Goal: Task Accomplishment & Management: Complete application form

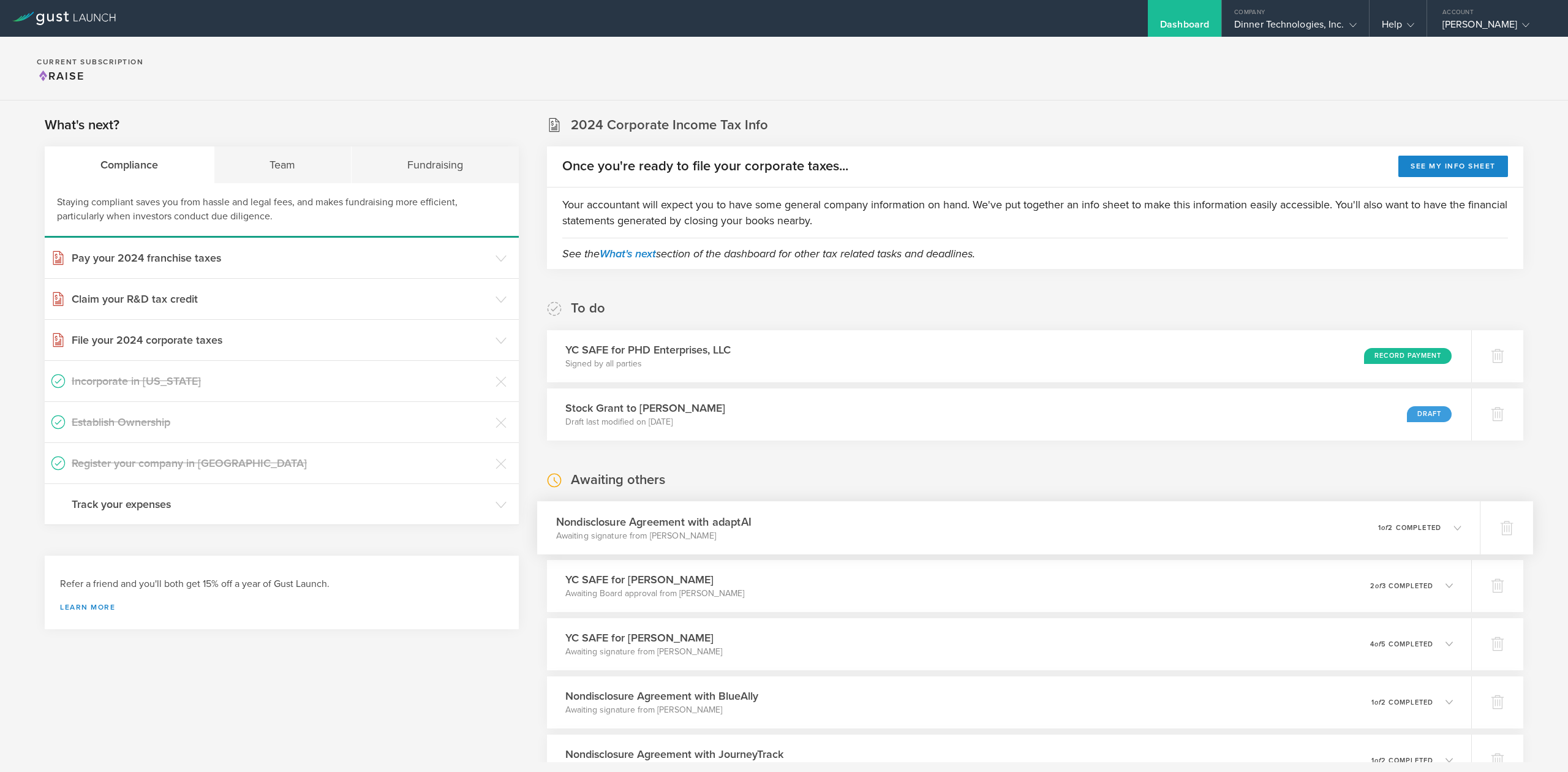
click at [699, 522] on h3 "Nondisclosure Agreement with adaptAI" at bounding box center [654, 522] width 196 height 16
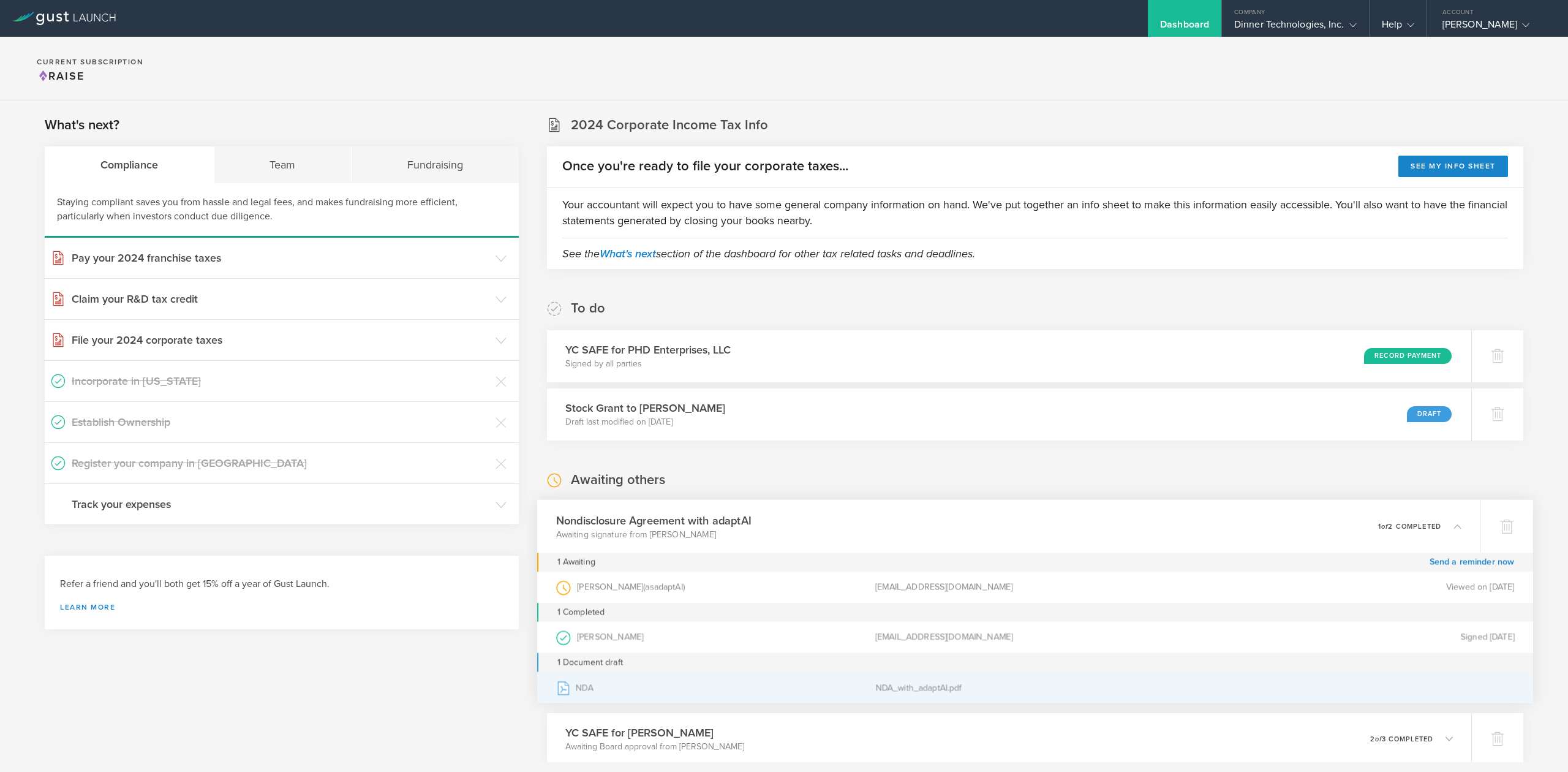
click at [586, 690] on div "NDA" at bounding box center [716, 688] width 320 height 31
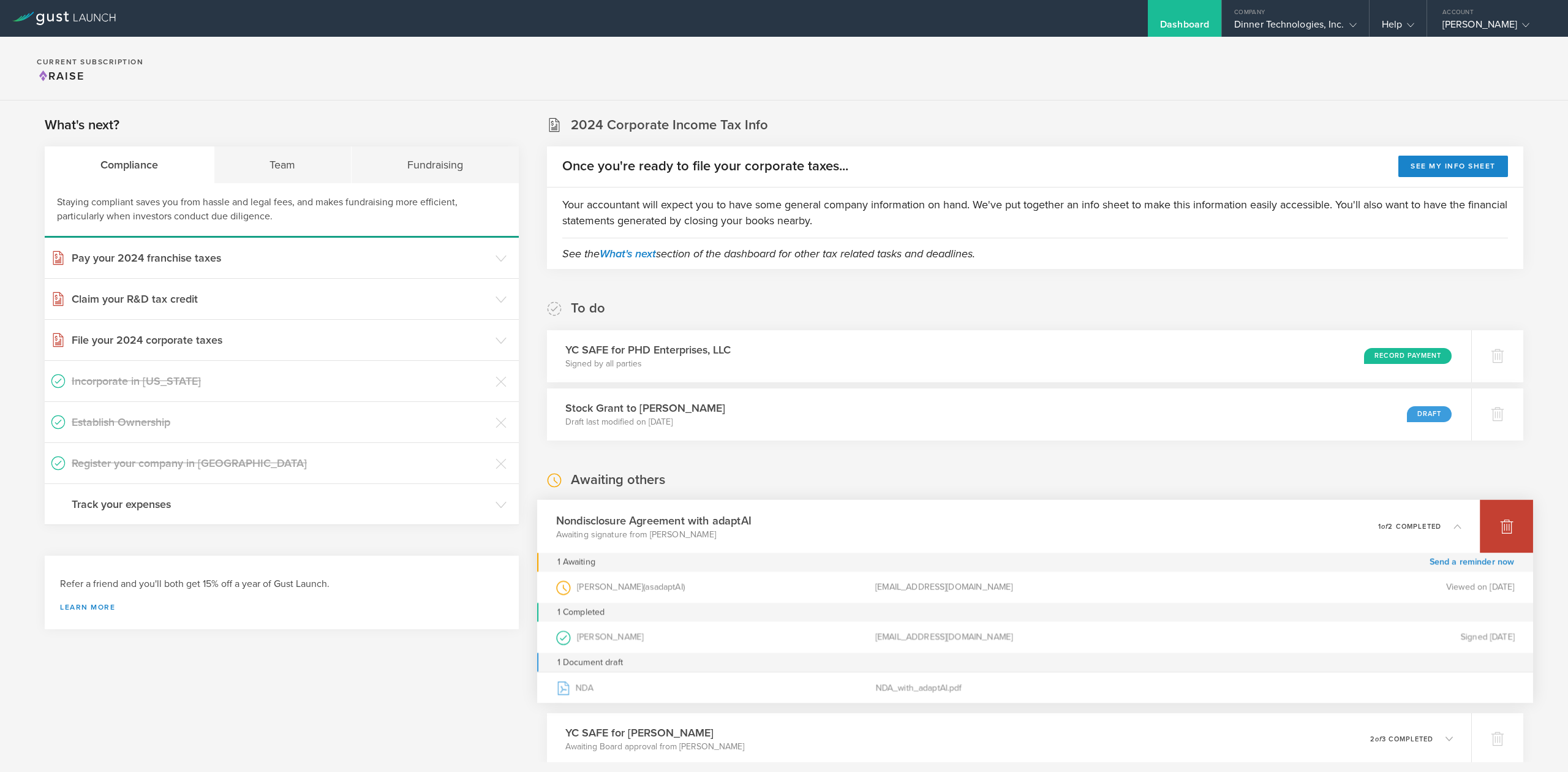
click at [1500, 528] on icon at bounding box center [1507, 526] width 15 height 15
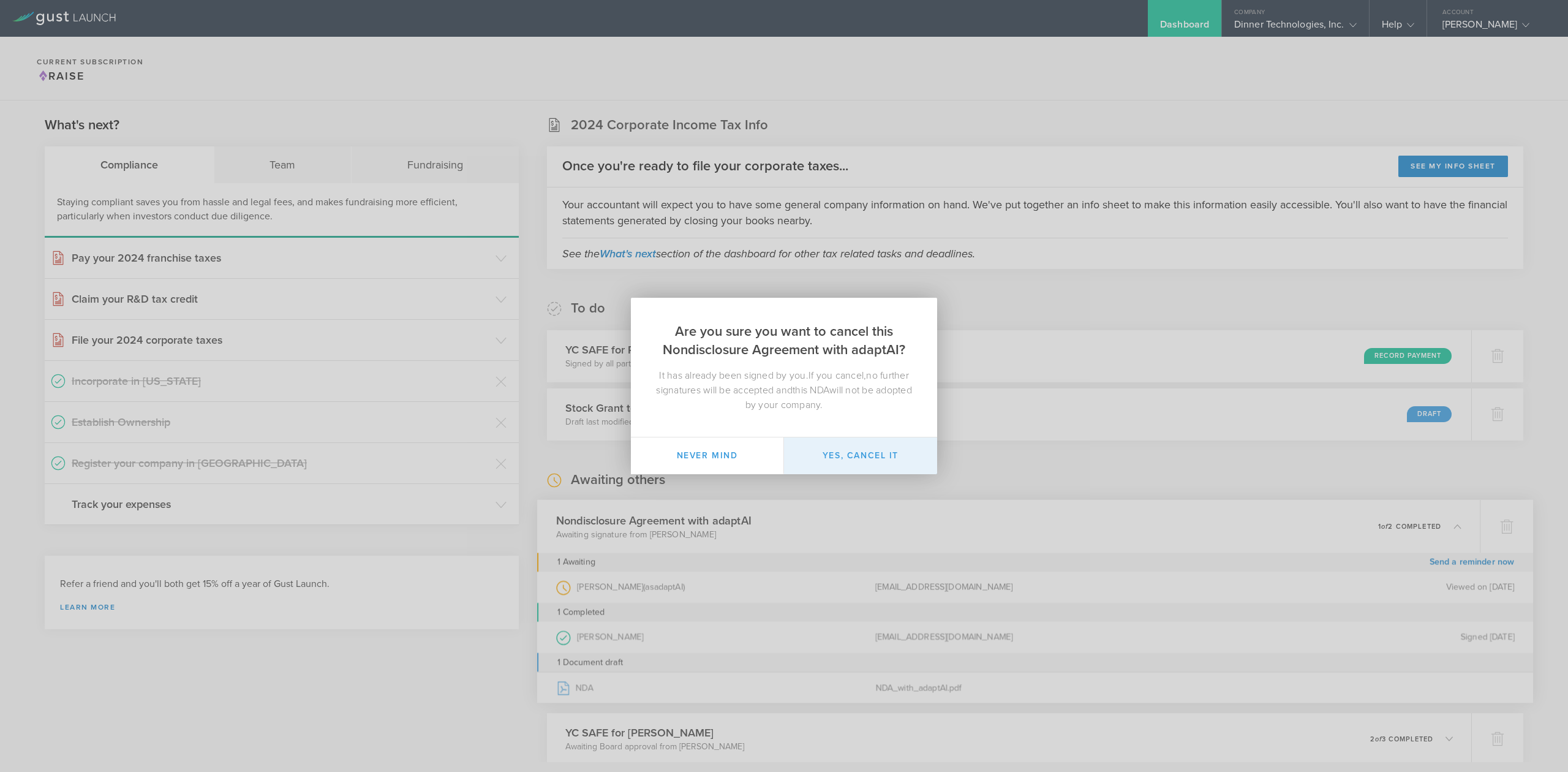
click at [831, 457] on button "Yes, cancel it" at bounding box center [861, 456] width 153 height 37
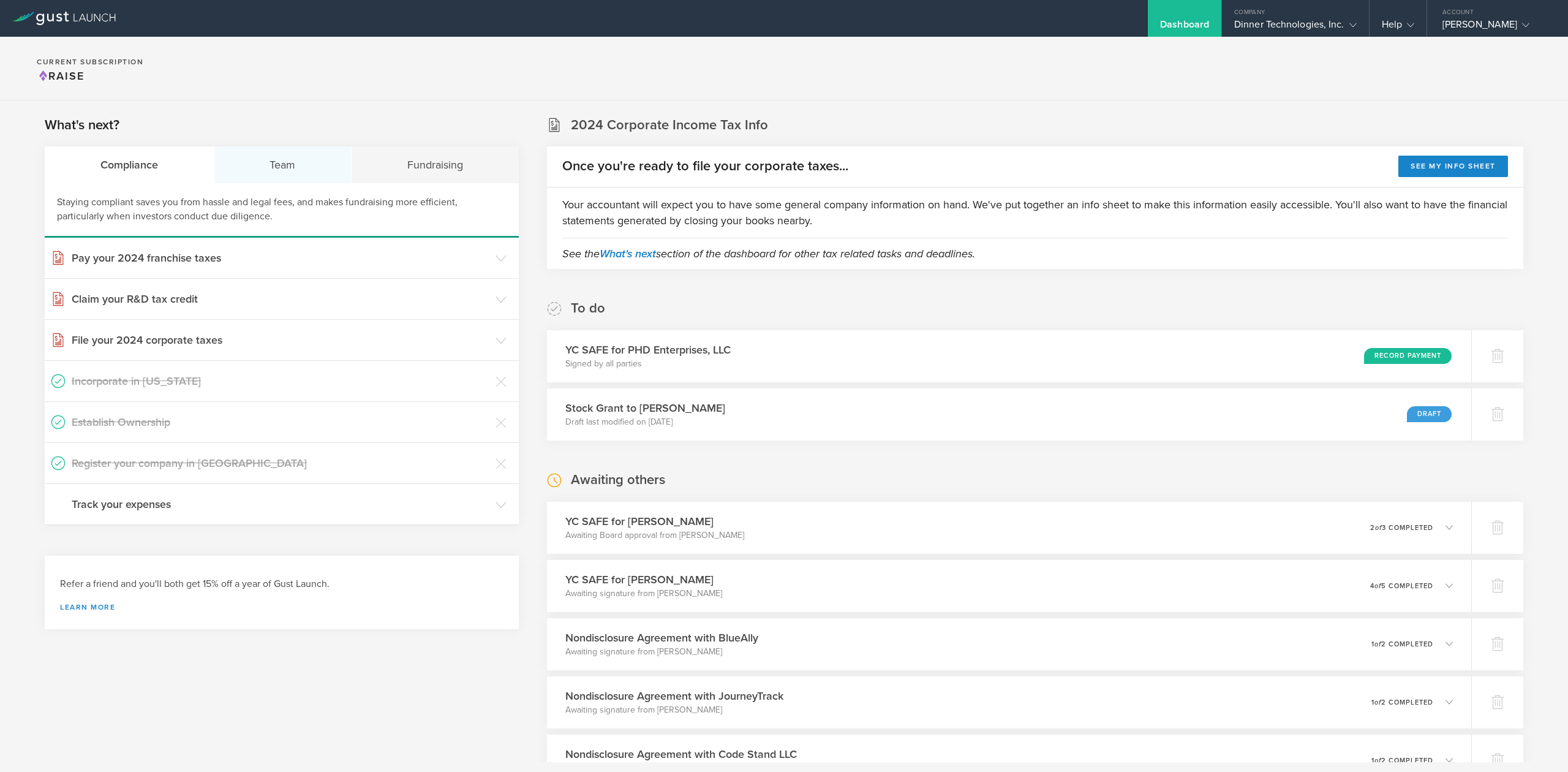
click at [307, 168] on div "Team" at bounding box center [283, 165] width 138 height 37
click at [155, 377] on h3 "Issue Non-Disclosure Agreements" at bounding box center [280, 381] width 418 height 16
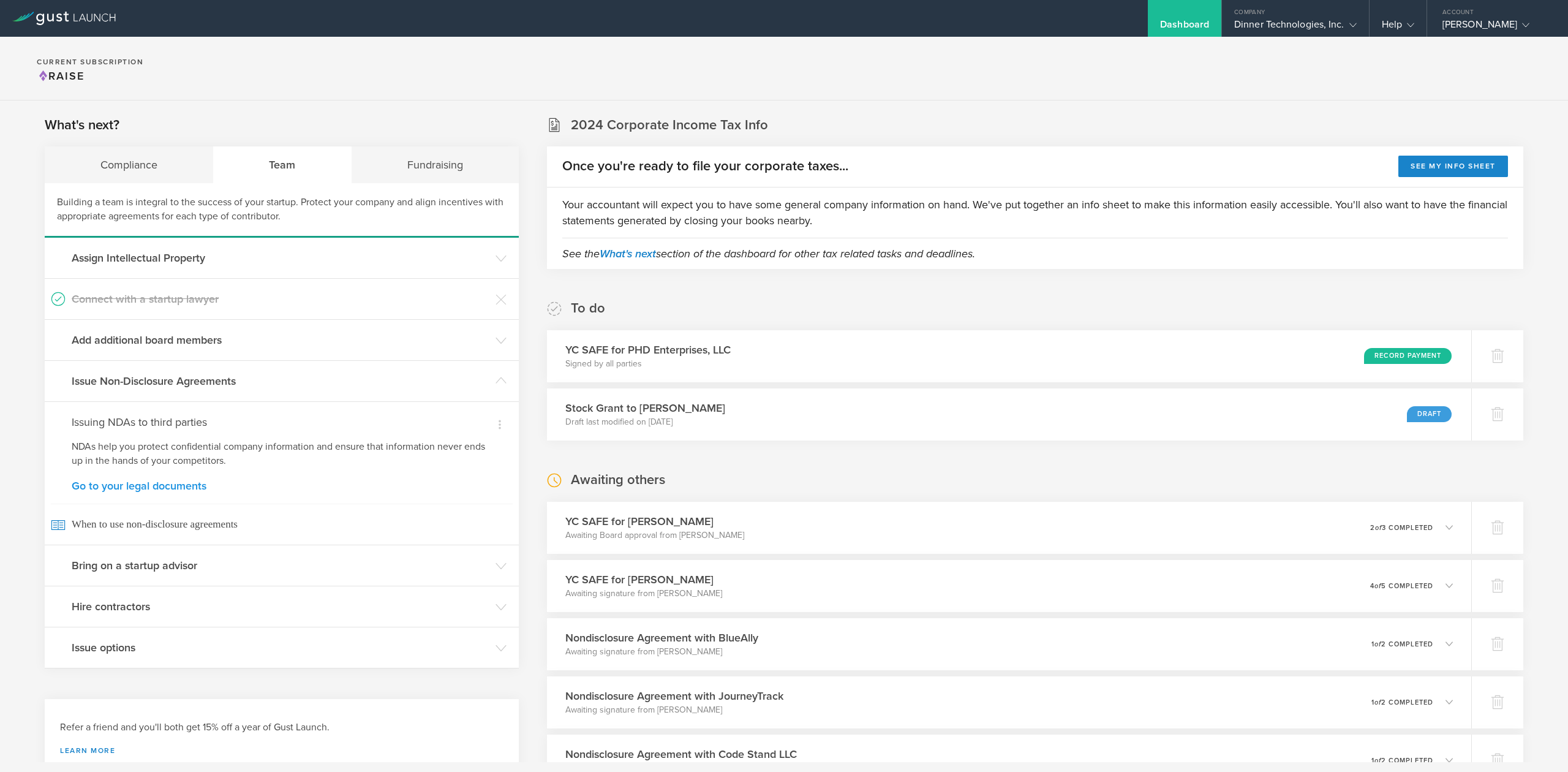
click at [116, 484] on link "Go to your legal documents" at bounding box center [282, 486] width 421 height 11
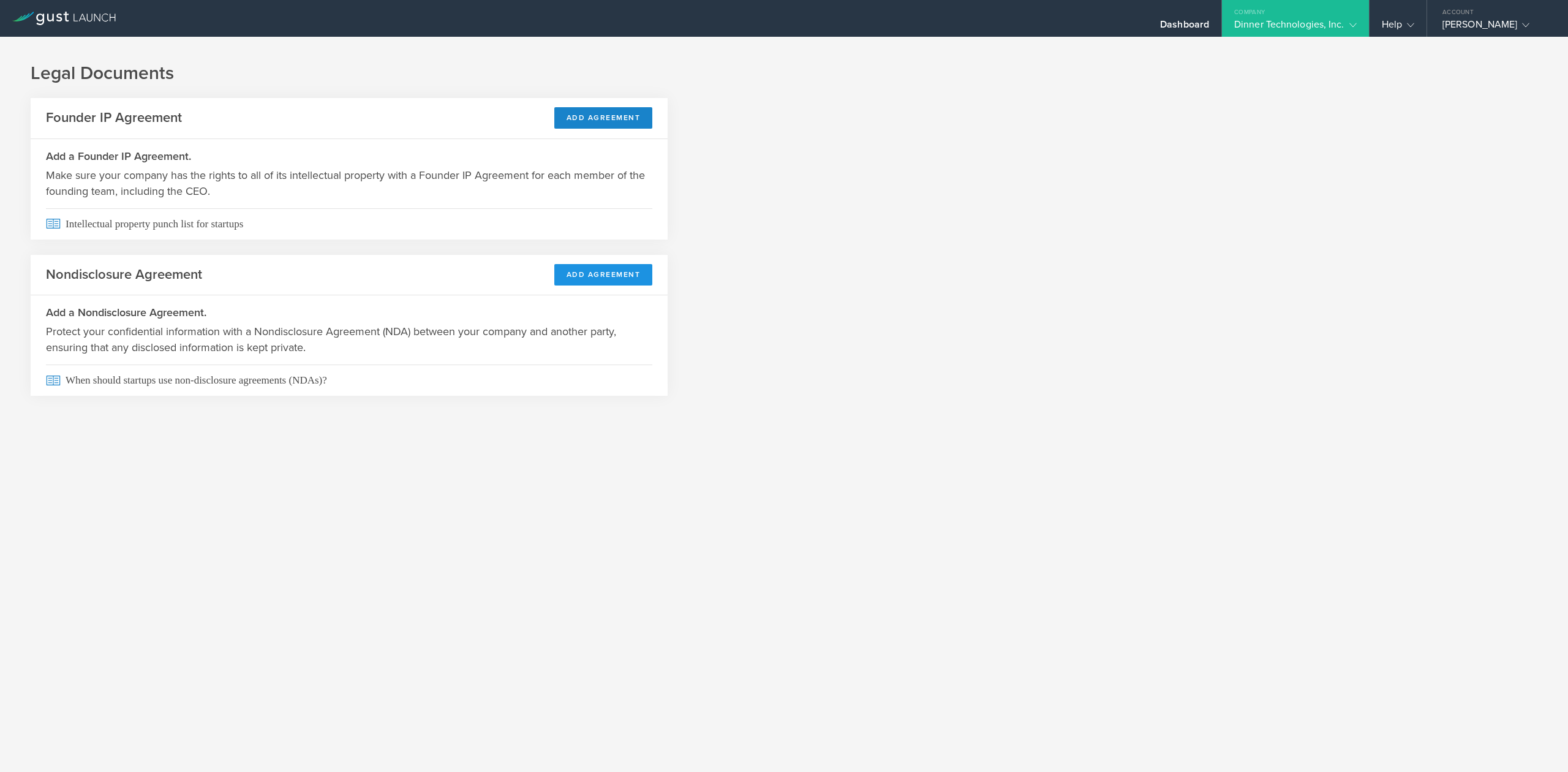
click at [608, 275] on button "Add Agreement" at bounding box center [604, 275] width 99 height 21
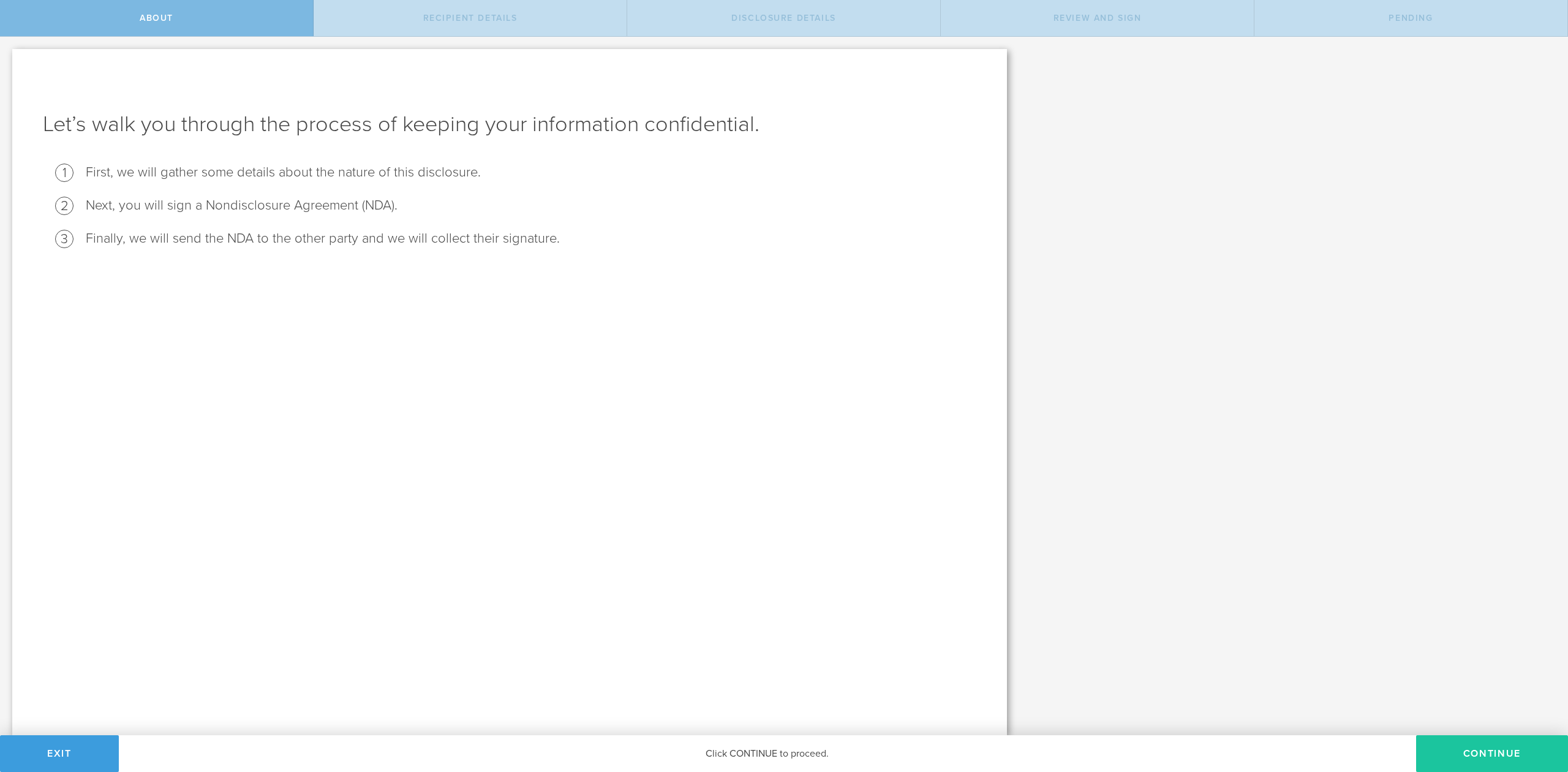
click at [1505, 746] on button "Continue" at bounding box center [1492, 754] width 152 height 37
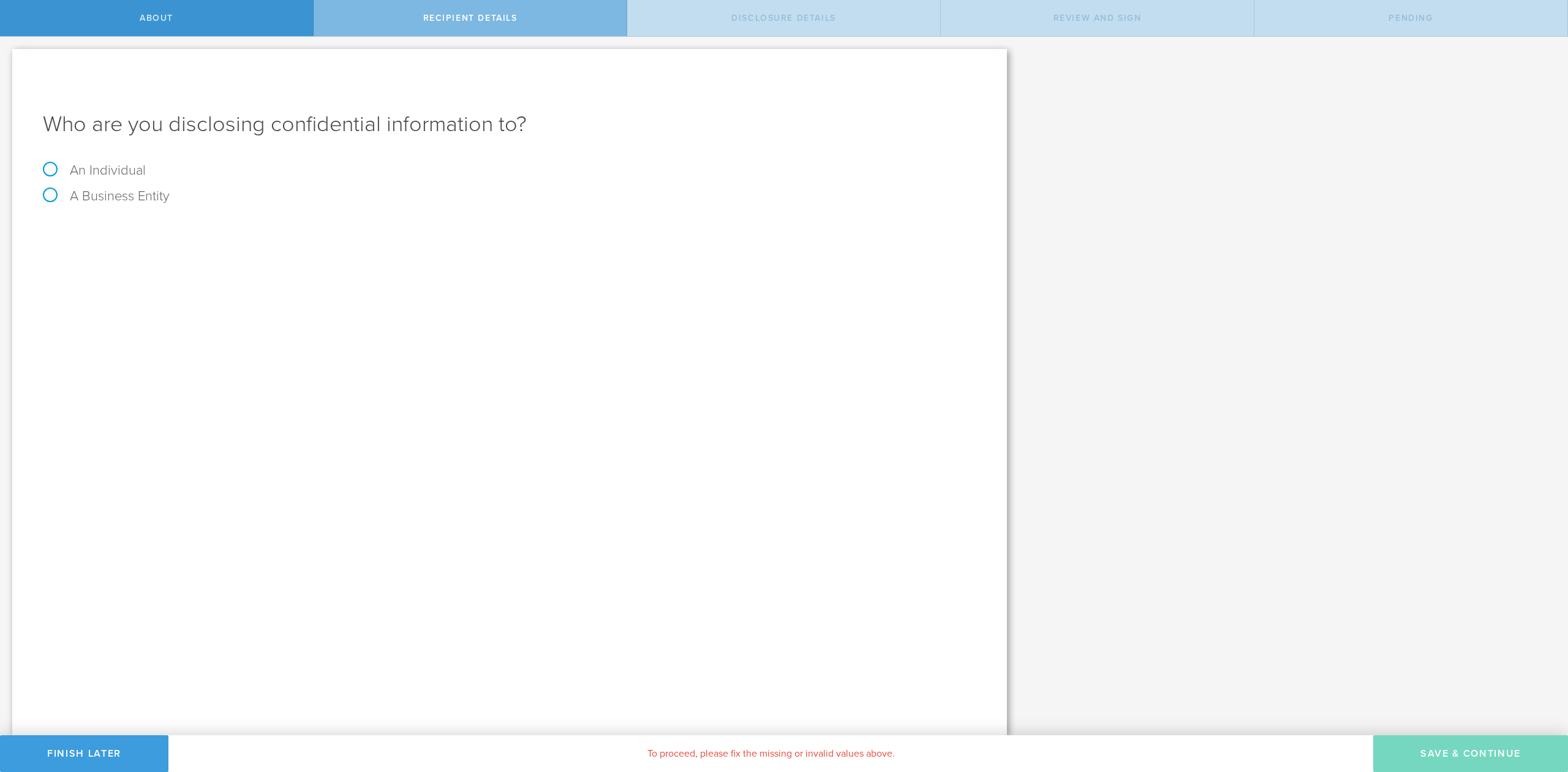
click at [49, 199] on label "A Business Entity" at bounding box center [106, 196] width 127 height 16
click at [8, 56] on input "A Business Entity" at bounding box center [4, 47] width 8 height 20
radio input "true"
click at [180, 231] on input "text" at bounding box center [555, 231] width 842 height 18
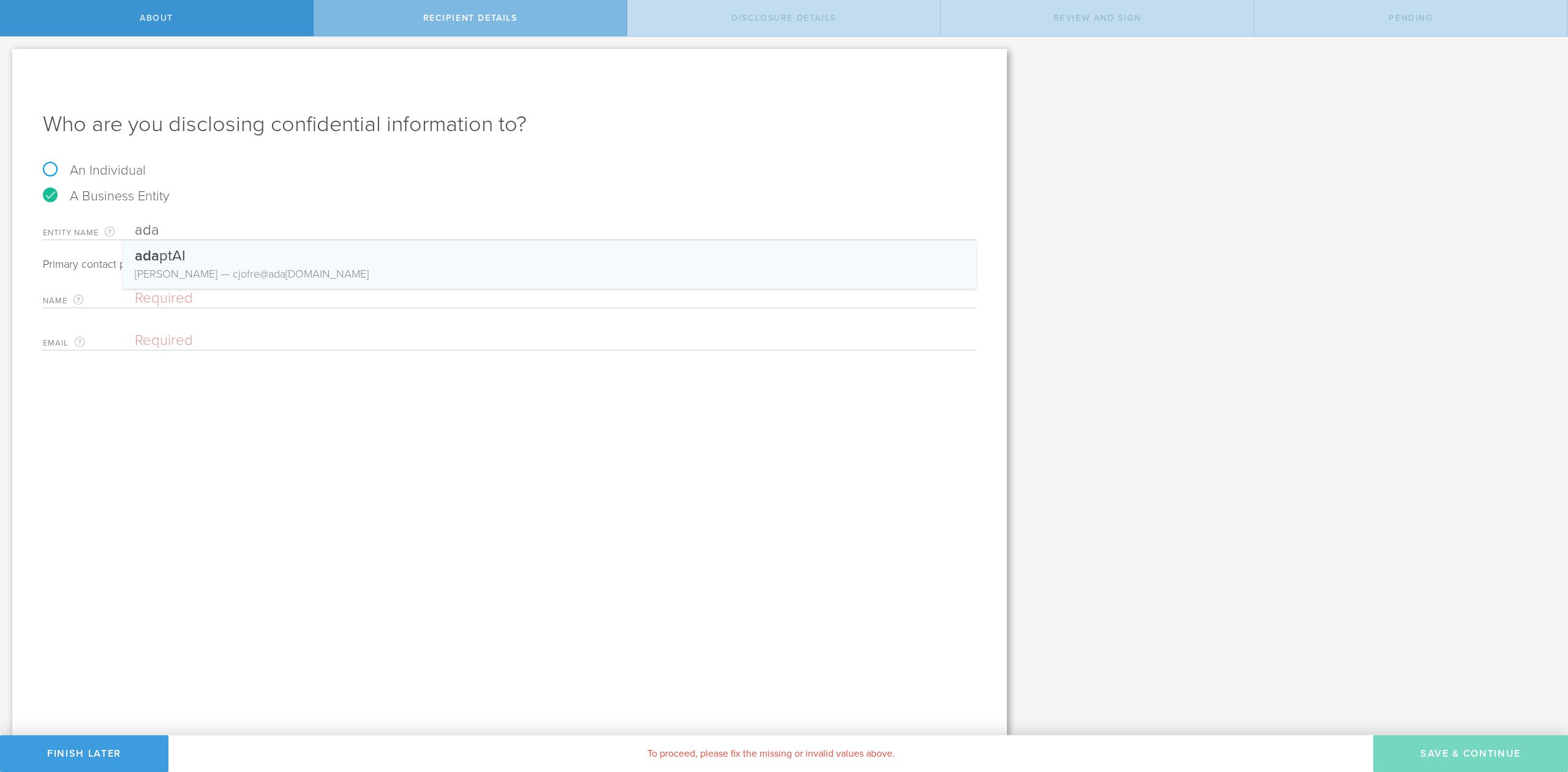
click at [187, 255] on div "ada ptAI" at bounding box center [550, 253] width 830 height 26
type input "adaptAI"
type input "[PERSON_NAME]"
type input "[EMAIL_ADDRESS][DOMAIN_NAME]"
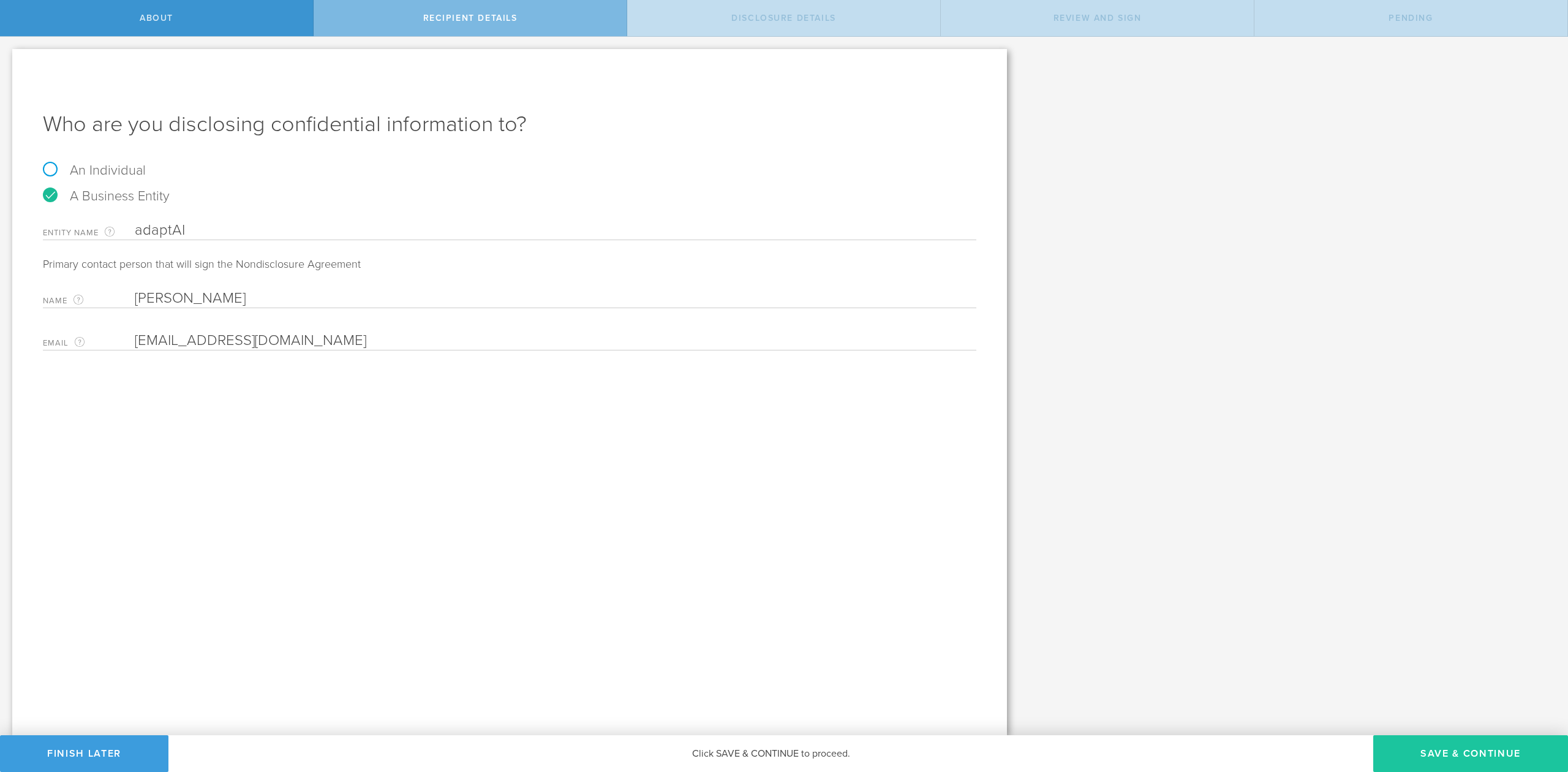
click at [1454, 759] on button "Save & Continue" at bounding box center [1471, 754] width 195 height 37
select select "string:5 years"
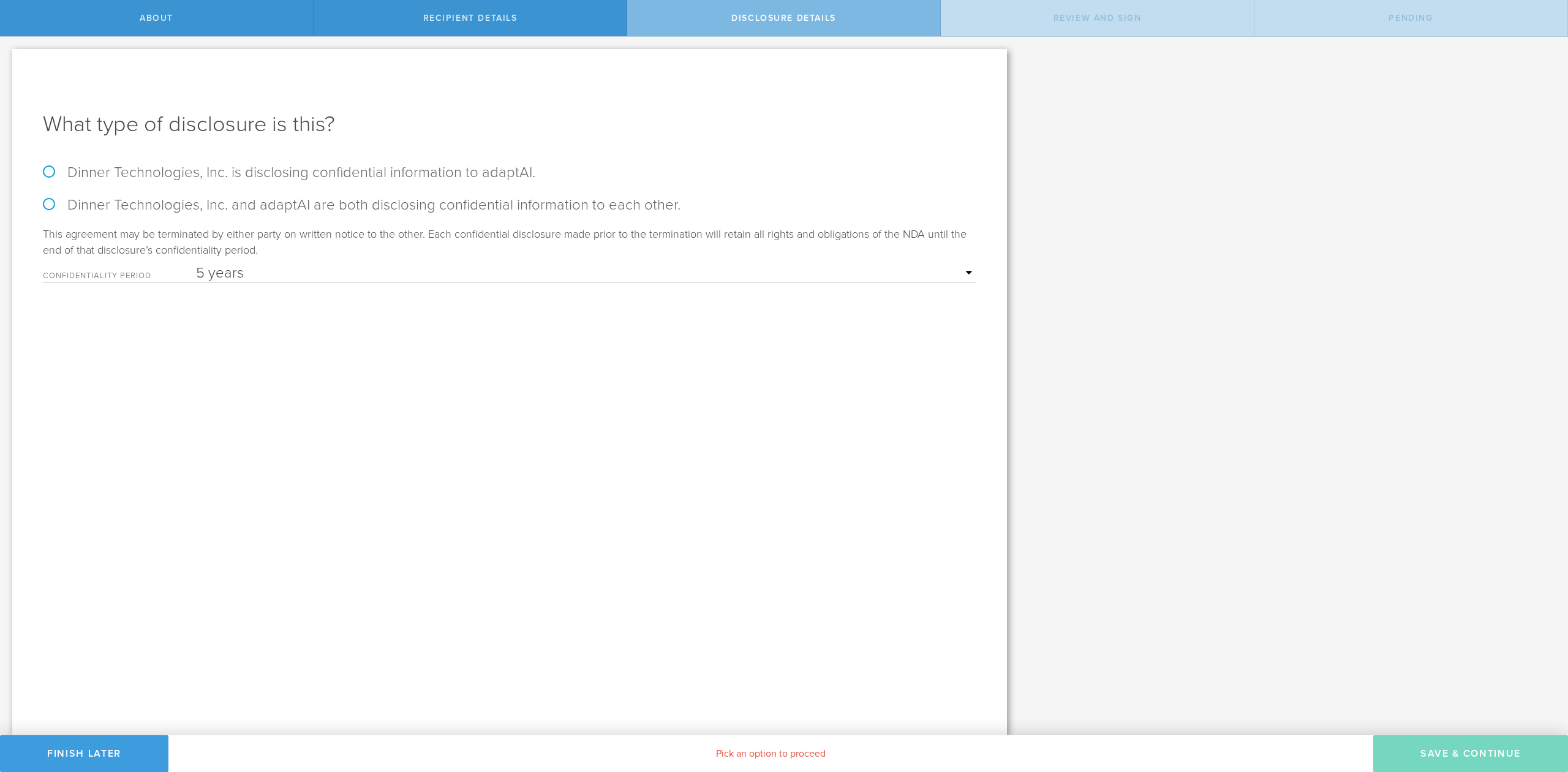
click at [50, 204] on label "Dinner Technologies, Inc. and adaptAI are both disclosing confidential informat…" at bounding box center [509, 204] width 933 height 18
click at [8, 62] on input "Dinner Technologies, Inc. and adaptAI are both disclosing confidential informat…" at bounding box center [4, 50] width 8 height 26
radio input "true"
click at [265, 275] on select "1 year 2 years 3 years 4 years 5 years" at bounding box center [586, 273] width 780 height 18
select select "string:3 years"
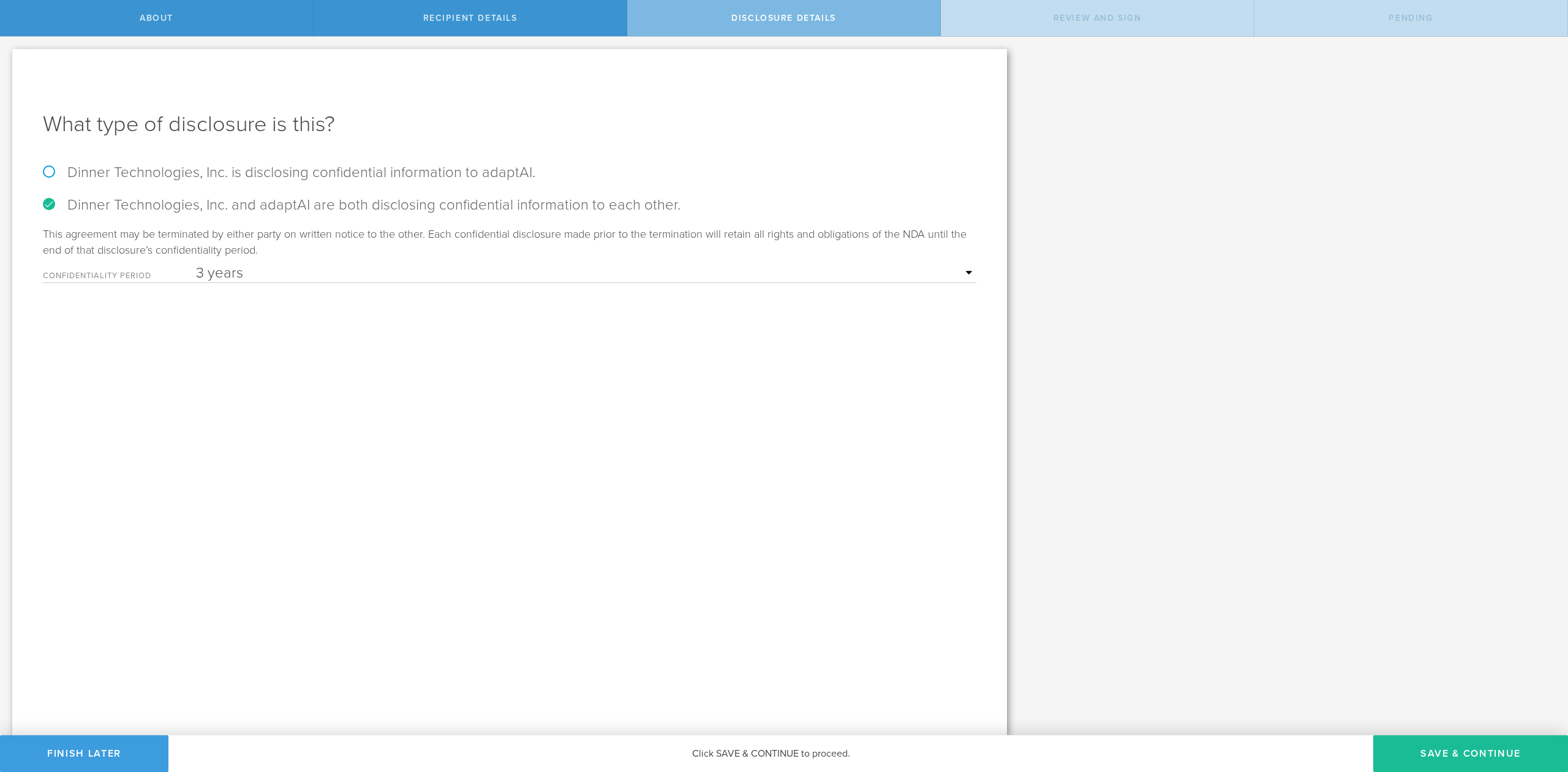
click at [196, 264] on select "1 year 2 years 3 years 4 years 5 years" at bounding box center [586, 273] width 780 height 18
click at [1478, 746] on button "Save & Continue" at bounding box center [1471, 754] width 195 height 37
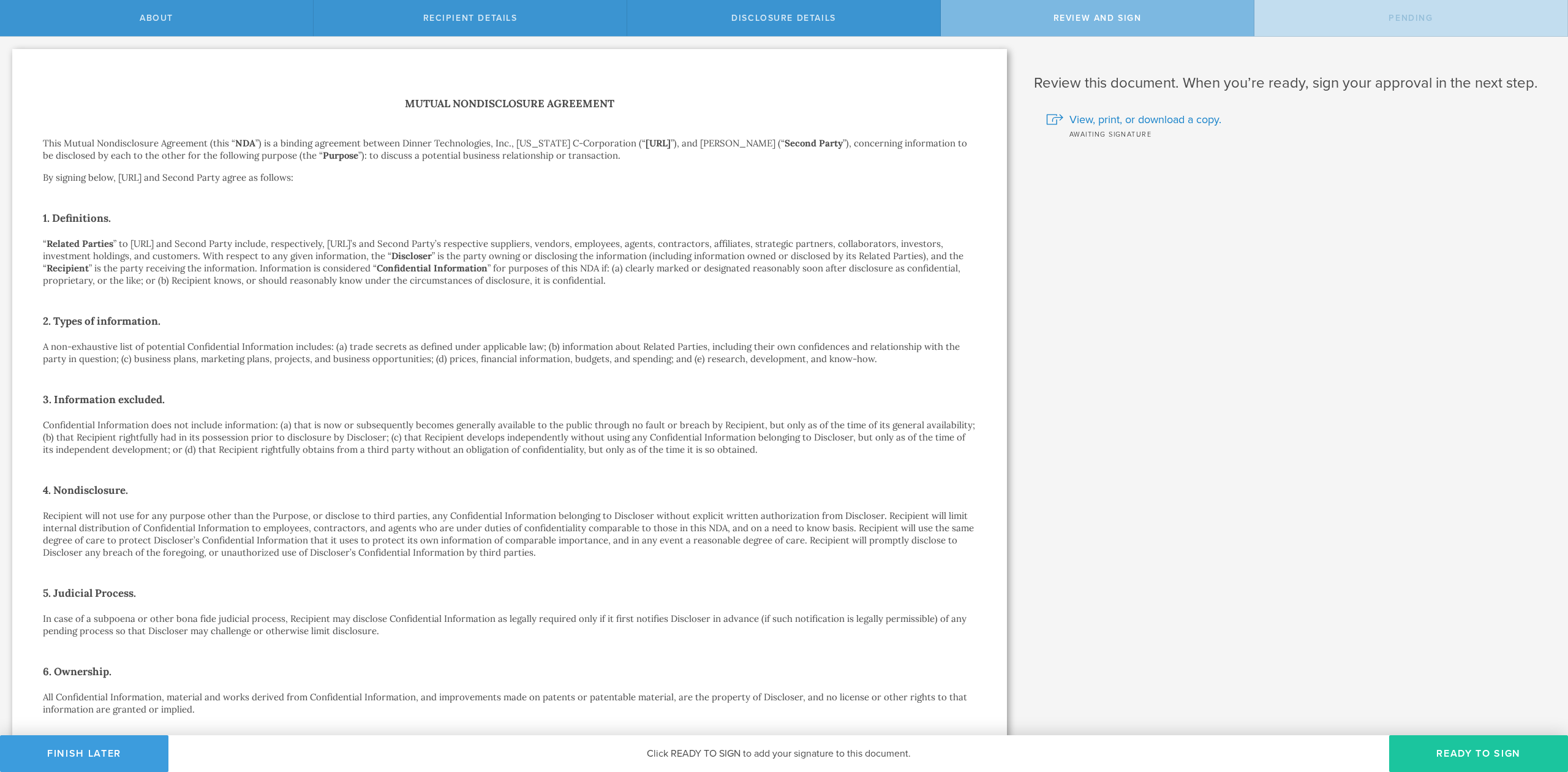
click at [1500, 754] on button "Ready to Sign" at bounding box center [1479, 754] width 179 height 37
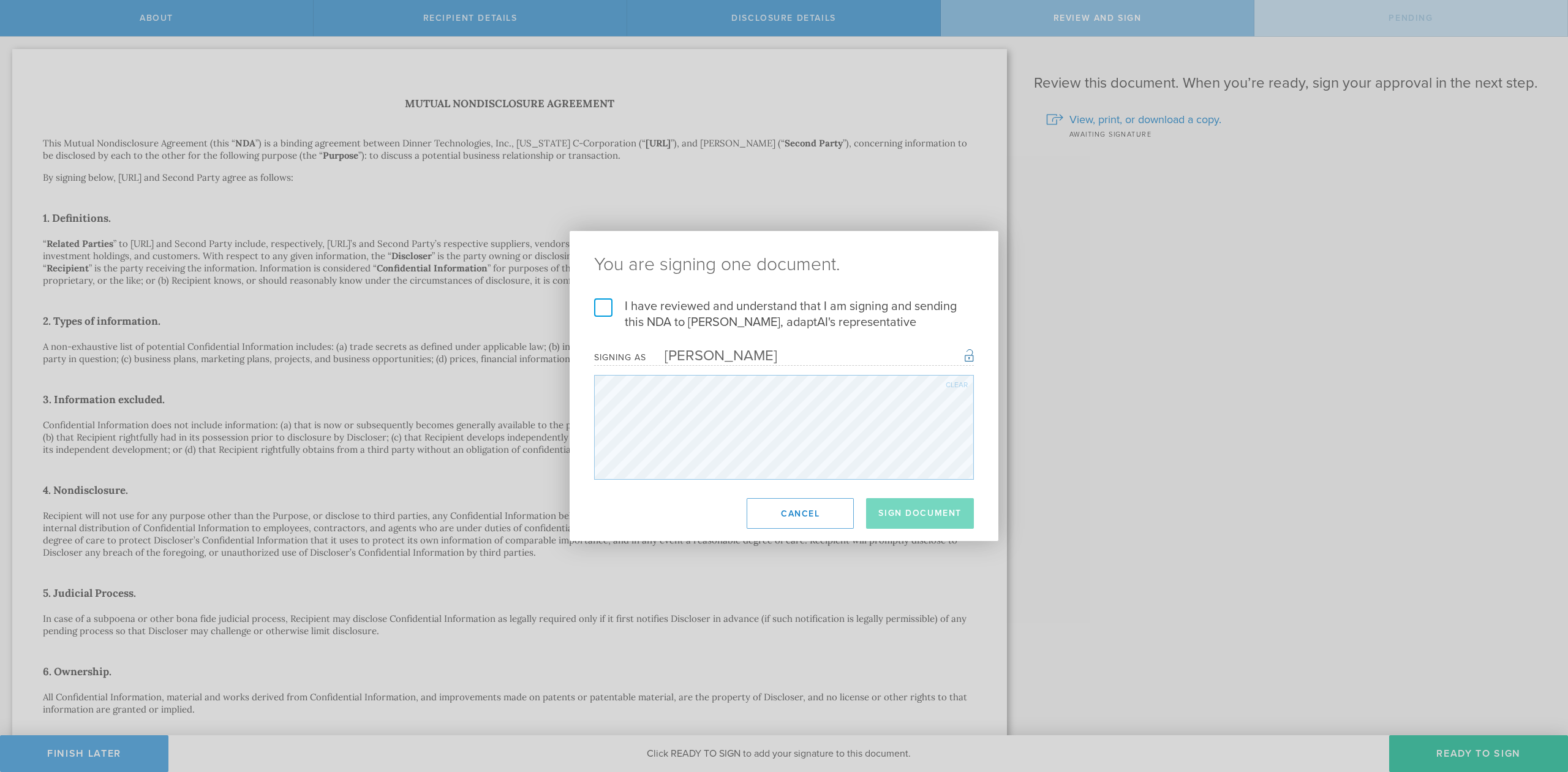
click at [605, 304] on label "I have reviewed and understand that I am signing and sending this NDA to Carlos…" at bounding box center [784, 314] width 380 height 32
click at [0, 0] on input "I have reviewed and understand that I am signing and sending this NDA to Carlos…" at bounding box center [0, 0] width 0 height 0
click at [895, 513] on button "Sign Document" at bounding box center [920, 513] width 108 height 31
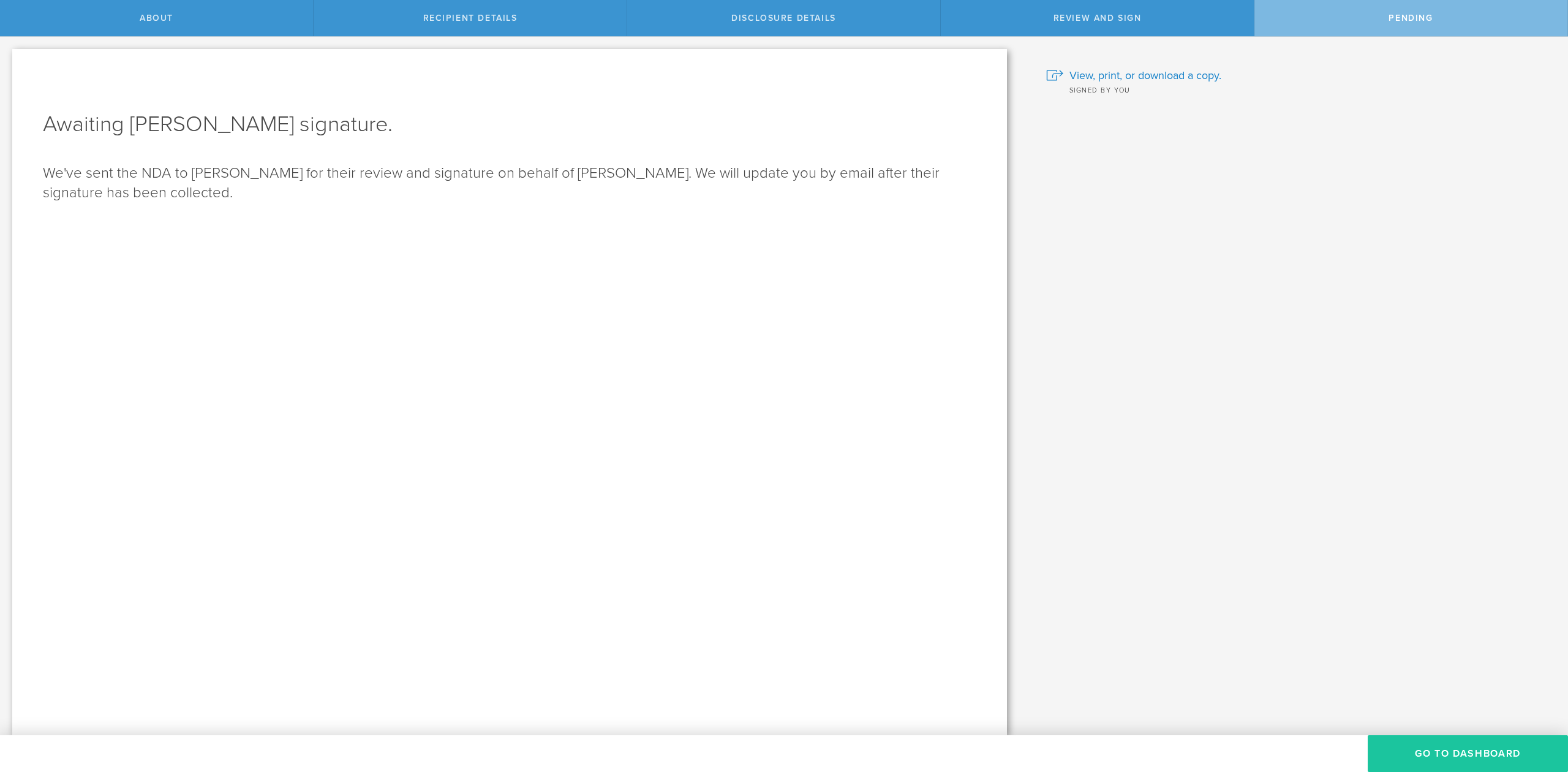
click at [1460, 754] on button "Go to dashboard" at bounding box center [1468, 754] width 200 height 37
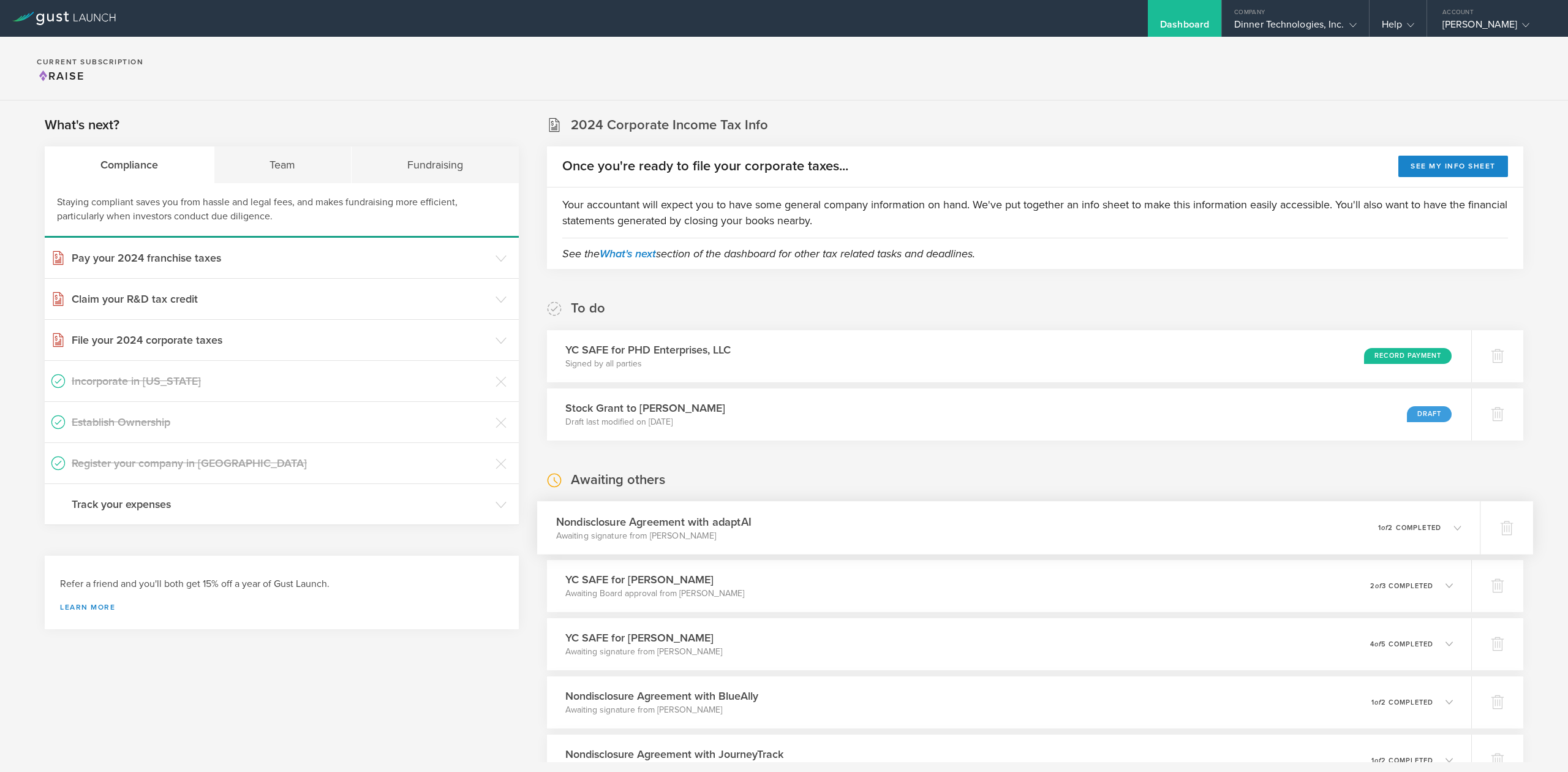
click at [1362, 540] on div "Nondisclosure Agreement with adaptAI Awaiting signature from Carlos Jofre 0 und…" at bounding box center [1008, 528] width 943 height 53
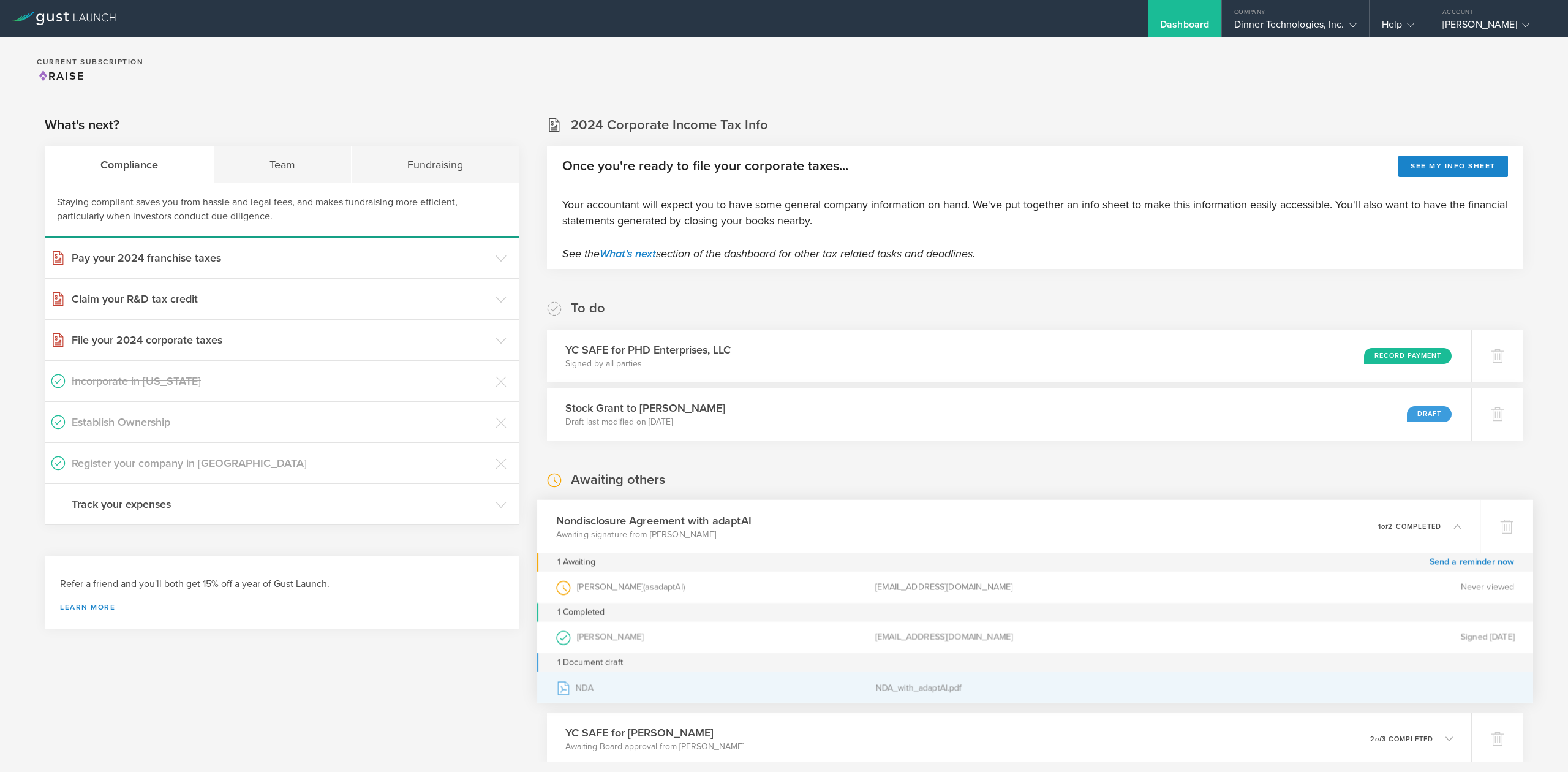
click at [576, 688] on div "NDA" at bounding box center [716, 688] width 320 height 31
